Goal: Task Accomplishment & Management: Manage account settings

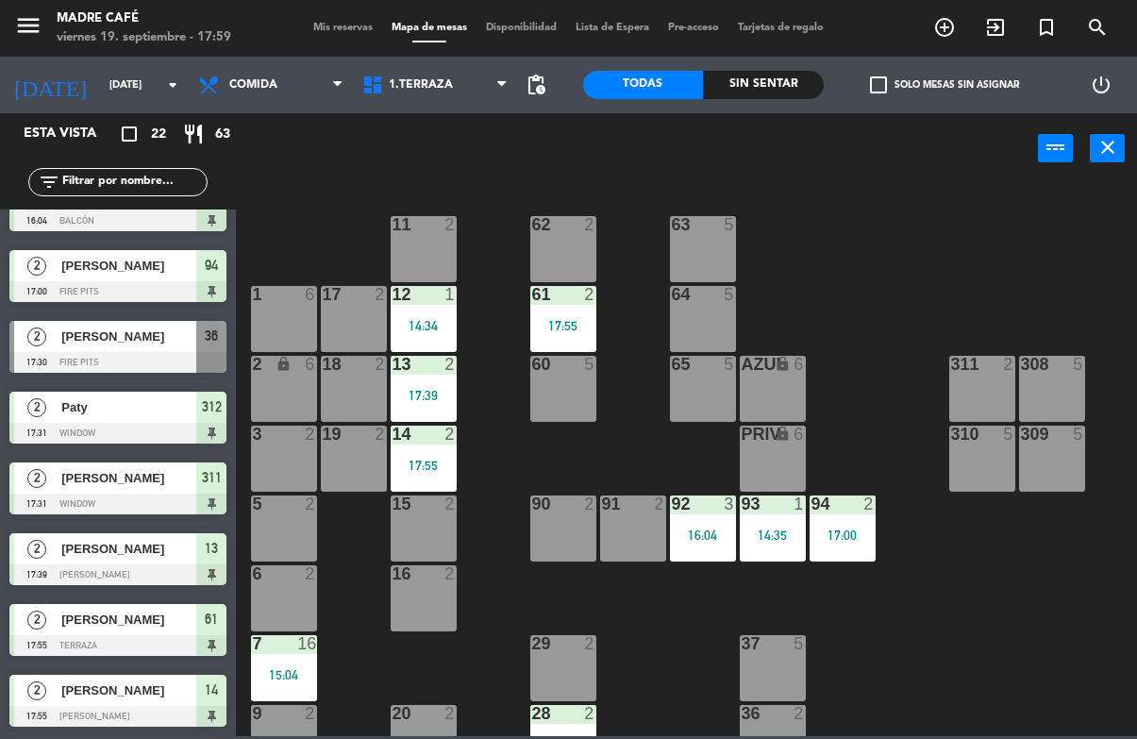
scroll to position [1030, 0]
click at [286, 117] on div "power_input close" at bounding box center [637, 149] width 802 height 72
click at [276, 73] on span "Comida" at bounding box center [271, 85] width 164 height 42
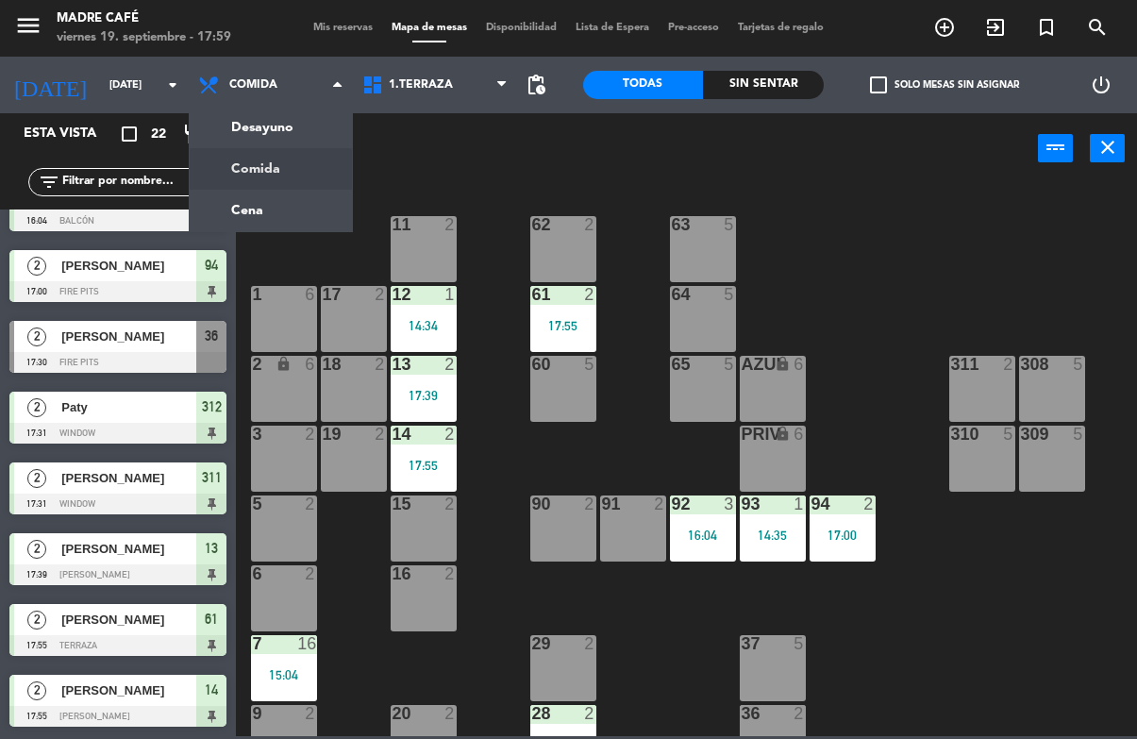
click at [282, 209] on ng-component "menu Madre Café [DATE] 19. septiembre - 17:59 Mis reservas Mapa de mesas Dispon…" at bounding box center [568, 368] width 1137 height 736
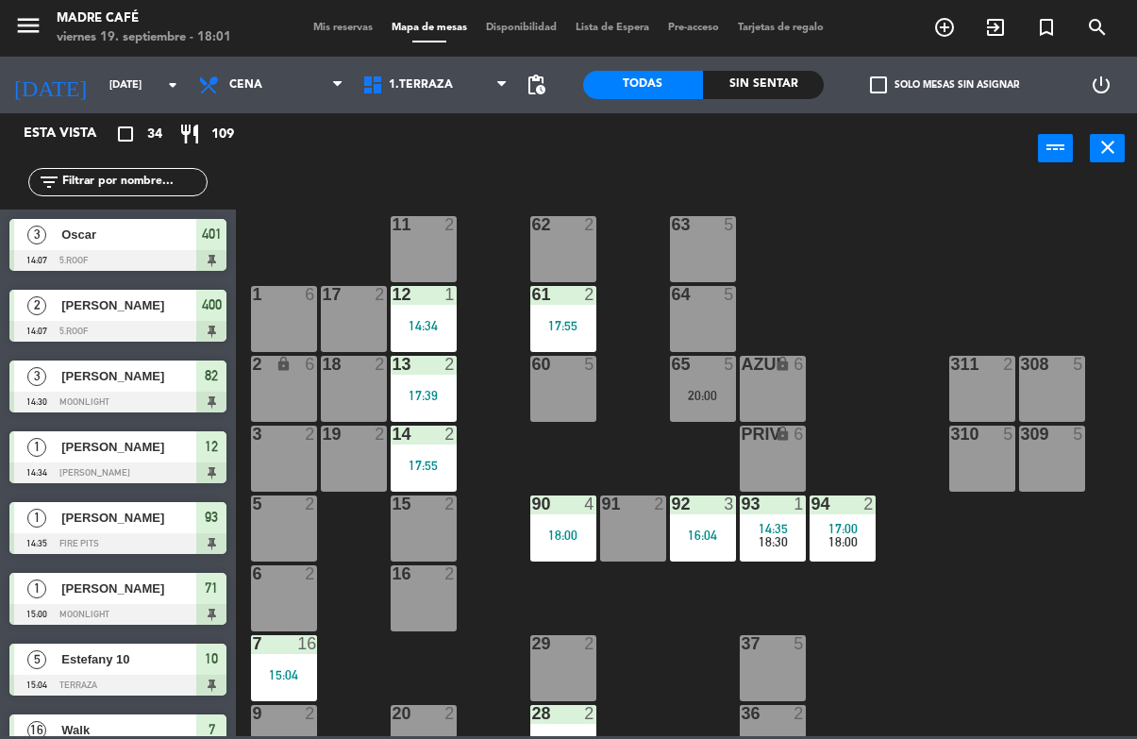
scroll to position [0, 0]
click at [208, 250] on div at bounding box center [117, 260] width 217 height 21
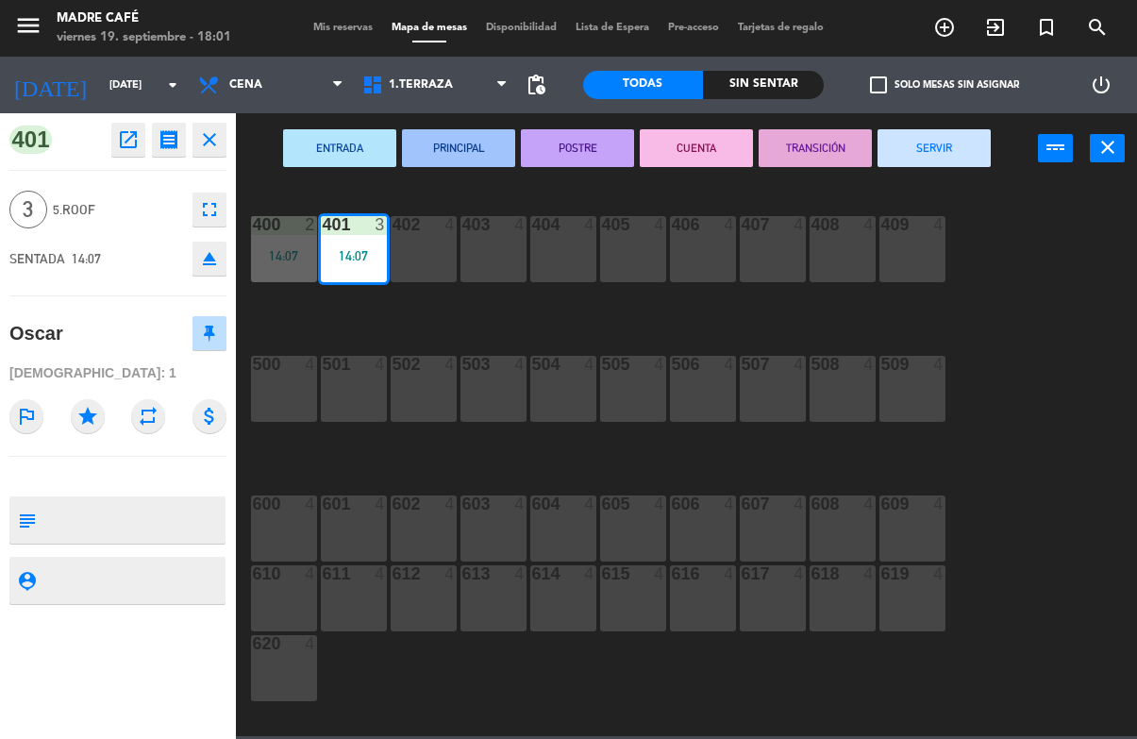
click at [951, 153] on button "SERVIR" at bounding box center [934, 148] width 113 height 38
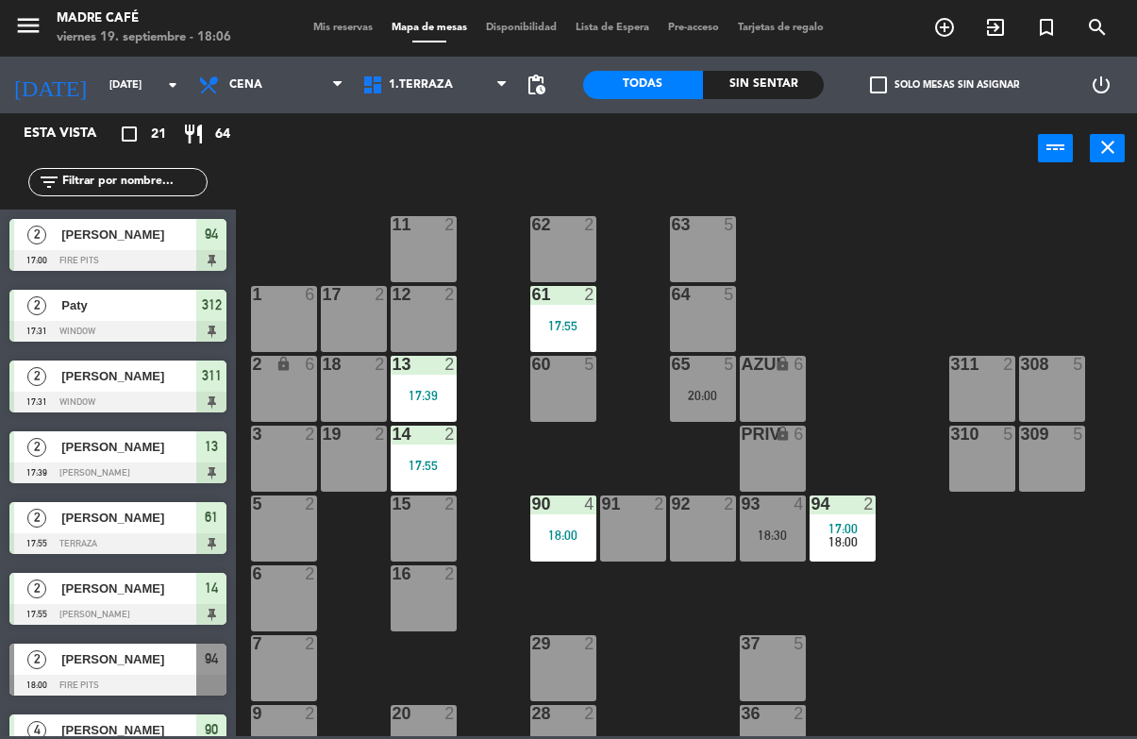
scroll to position [-1, 0]
click at [291, 79] on span "Cena" at bounding box center [271, 85] width 164 height 42
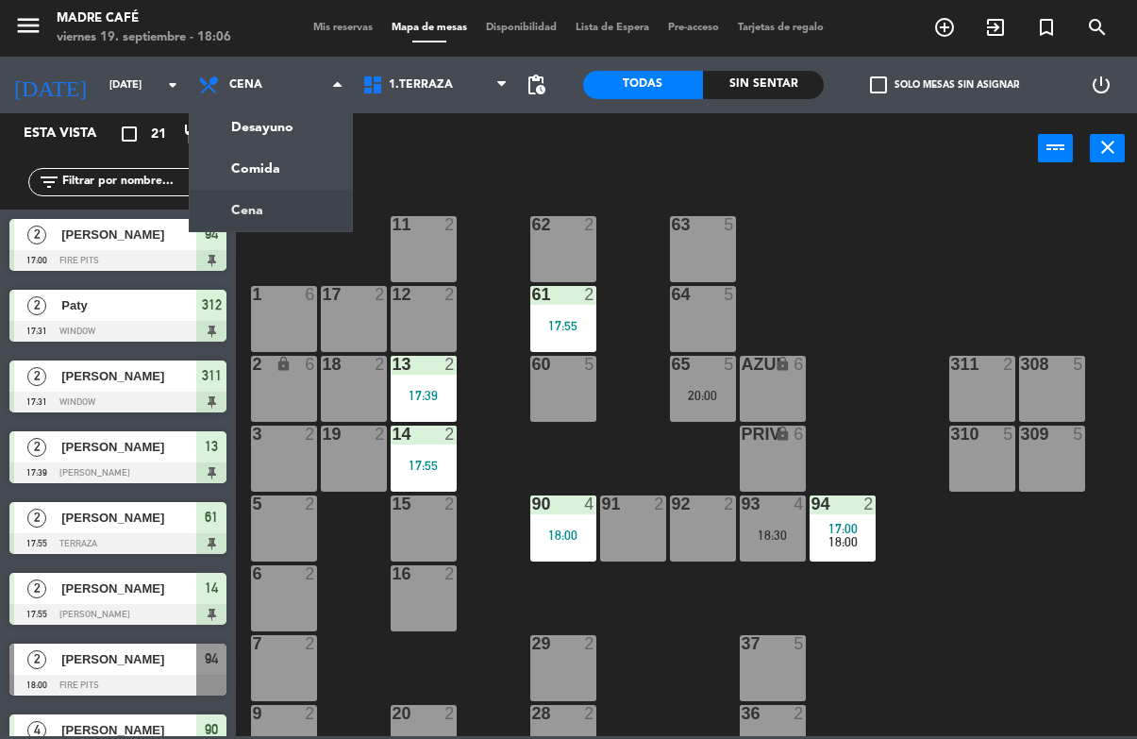
click at [288, 168] on ng-component "menu Madre Café viernes 19. septiembre - 18:06 Mis reservas Mapa de mesas Dispo…" at bounding box center [568, 368] width 1137 height 736
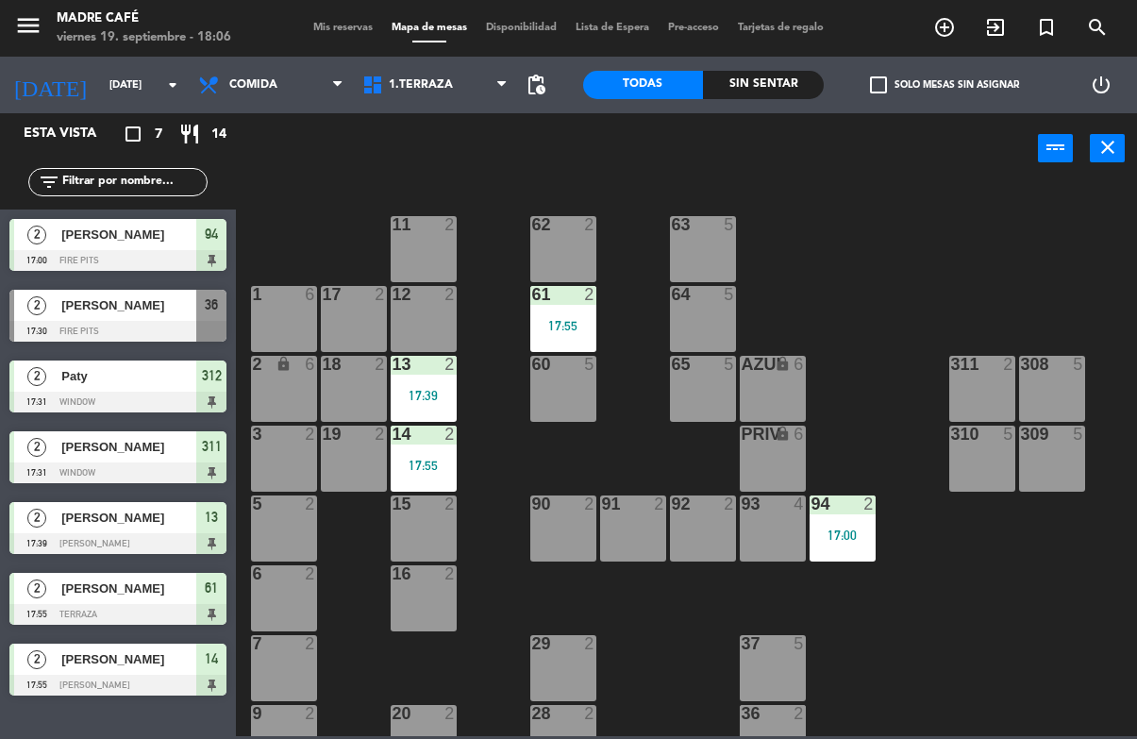
click at [131, 304] on span "[PERSON_NAME]" at bounding box center [128, 305] width 135 height 20
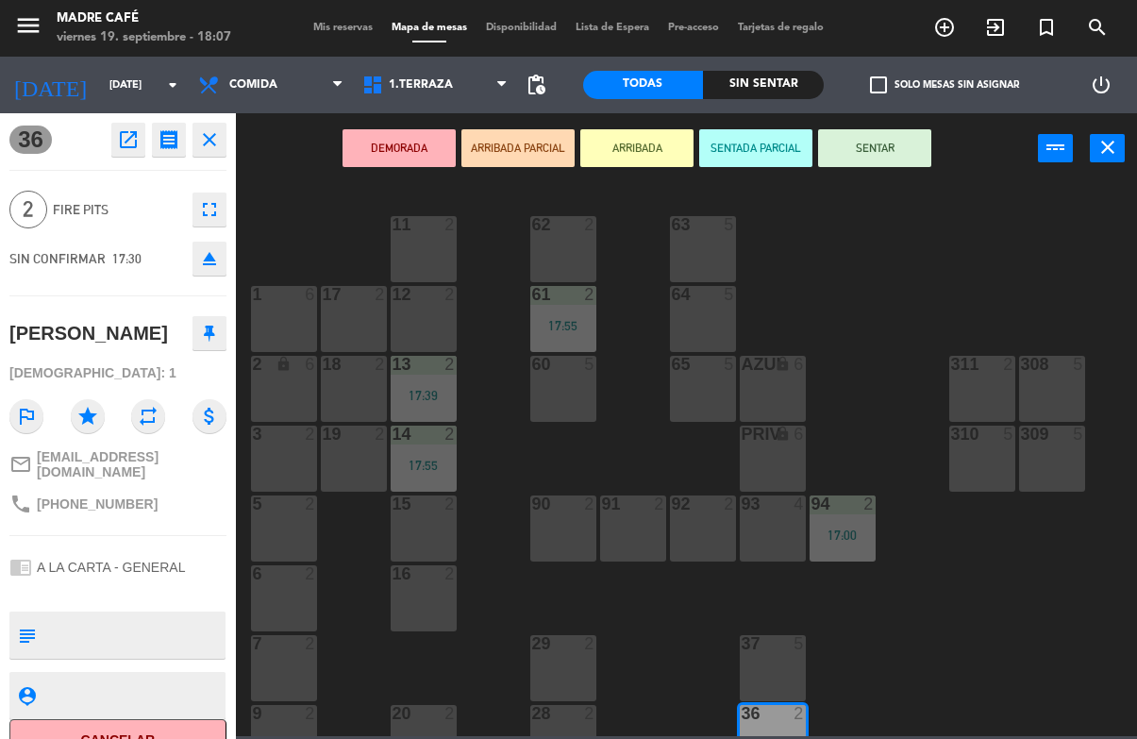
click at [55, 721] on button "Cancelar" at bounding box center [117, 740] width 217 height 42
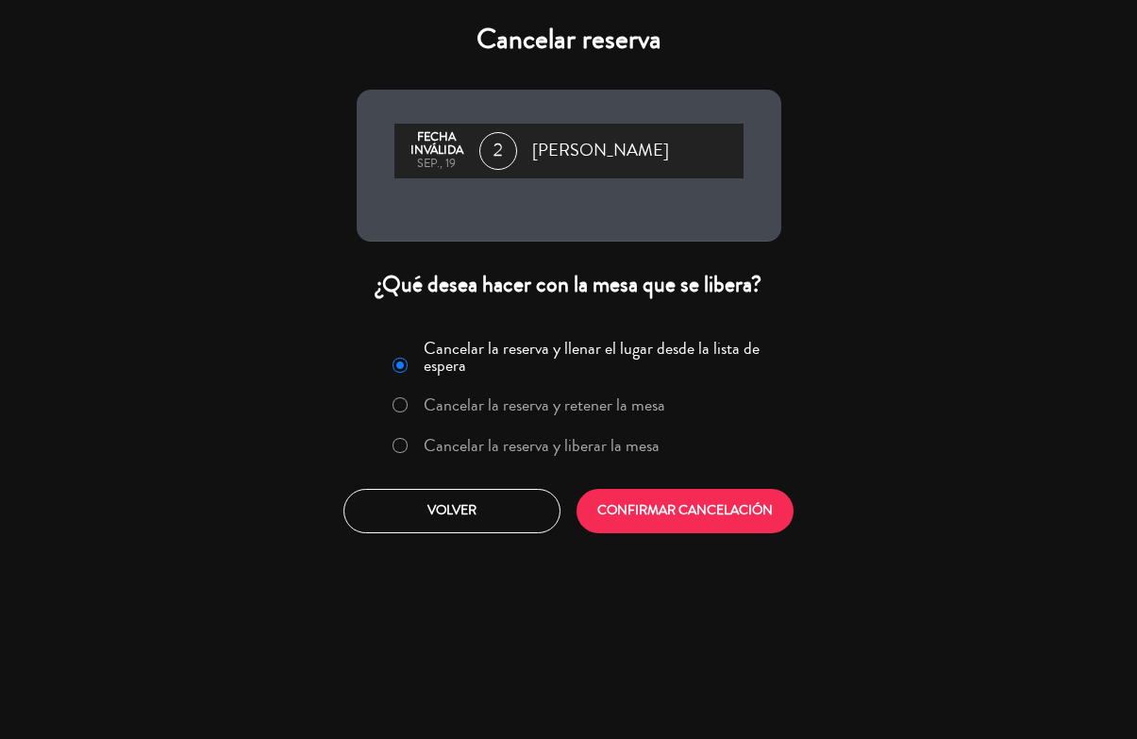
click at [404, 450] on input "Cancelar la reserva y liberar la mesa" at bounding box center [399, 444] width 12 height 12
radio input "true"
click at [698, 513] on button "CONFIRMAR CANCELACIÓN" at bounding box center [685, 511] width 217 height 44
